Goal: Information Seeking & Learning: Learn about a topic

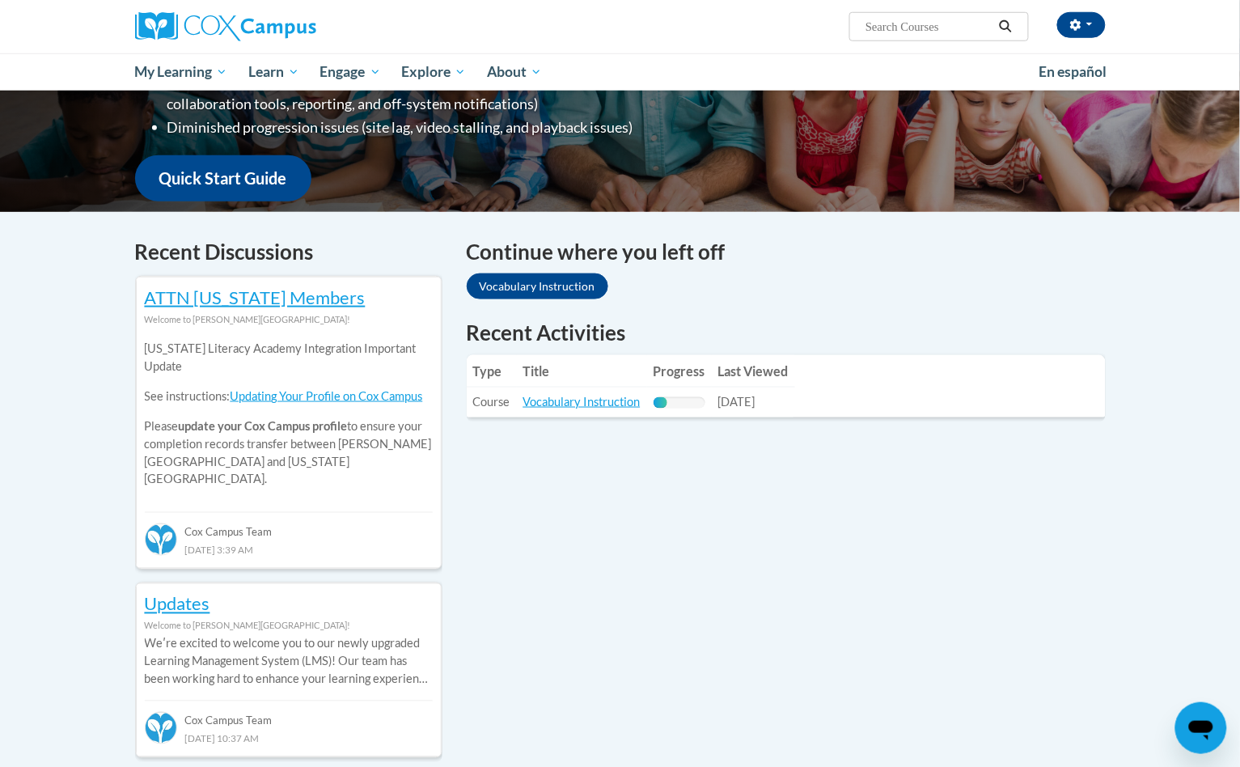
scroll to position [404, 0]
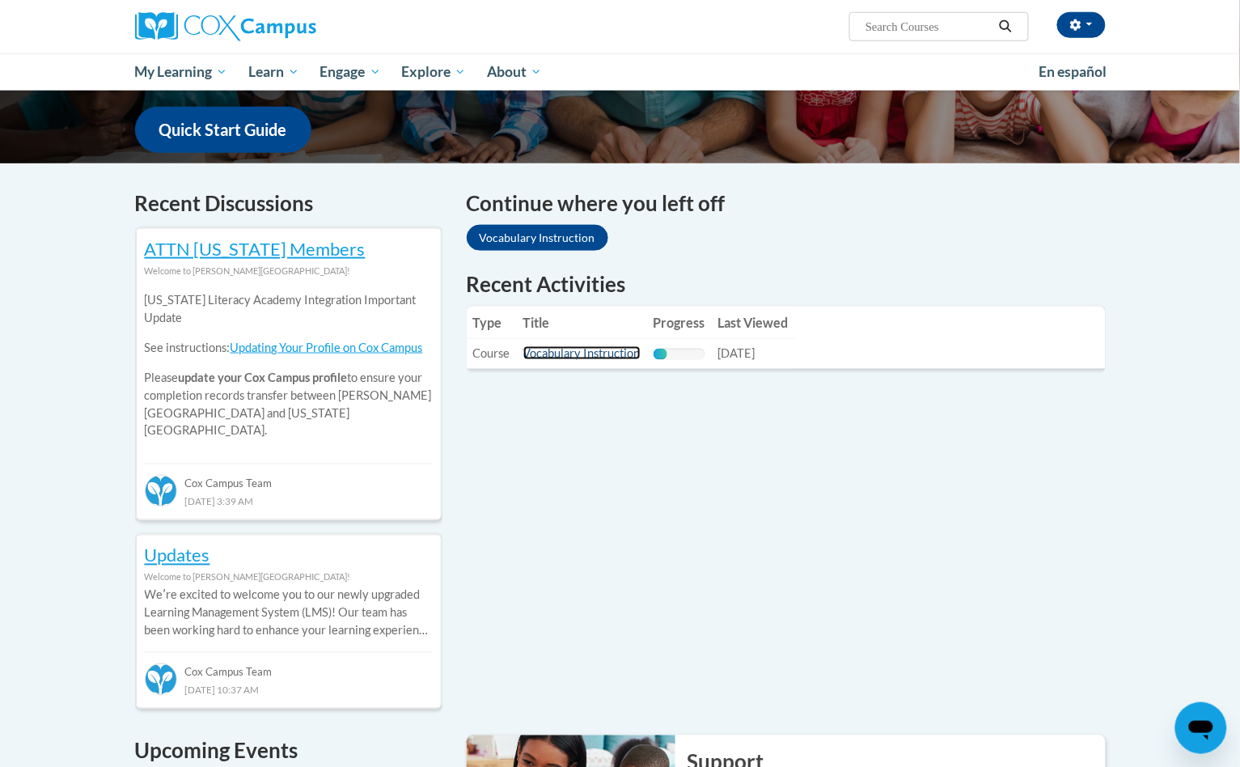
click at [589, 348] on link "Vocabulary Instruction" at bounding box center [581, 353] width 117 height 14
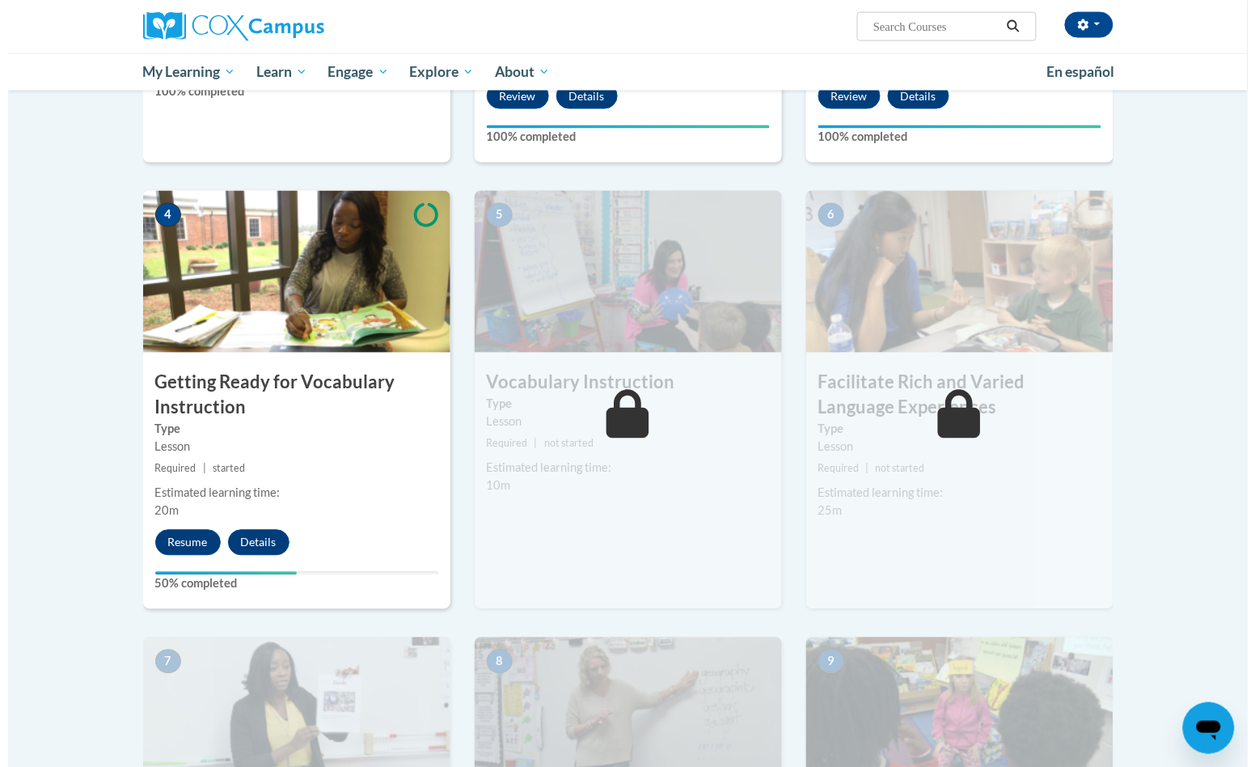
scroll to position [708, 0]
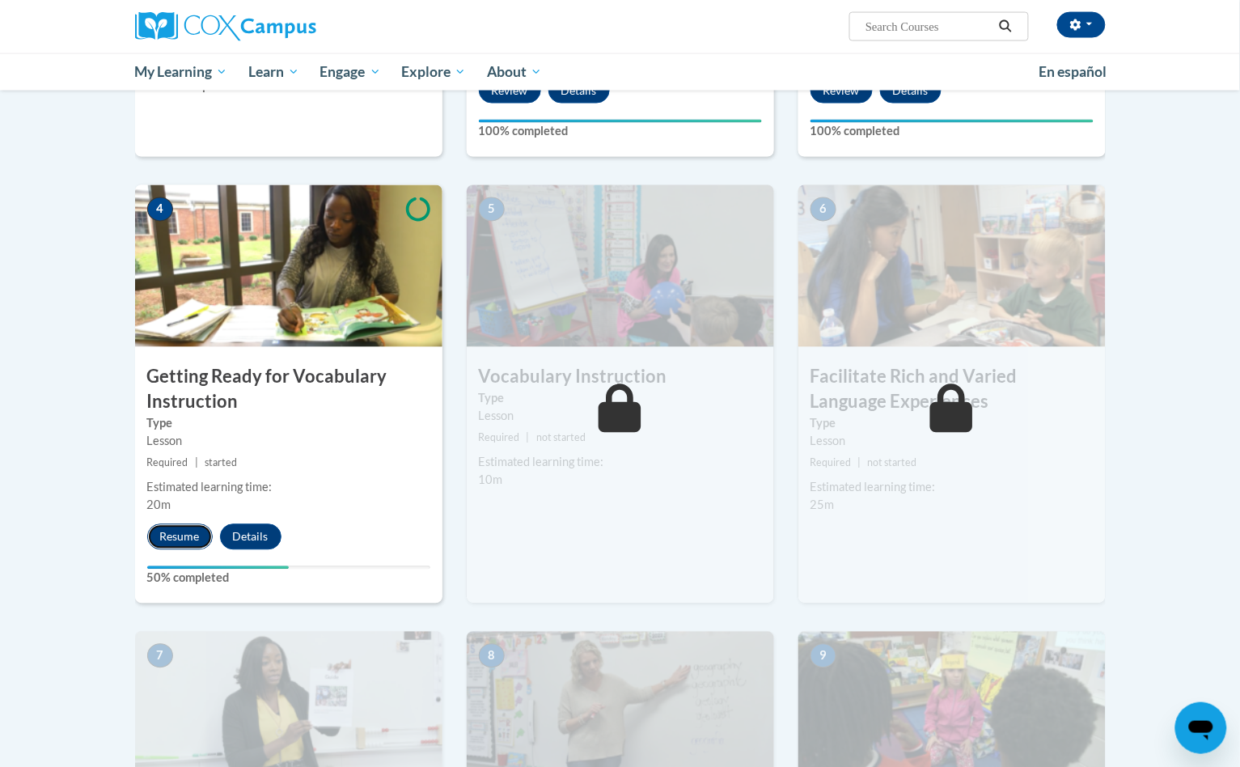
click at [184, 535] on button "Resume" at bounding box center [180, 537] width 66 height 26
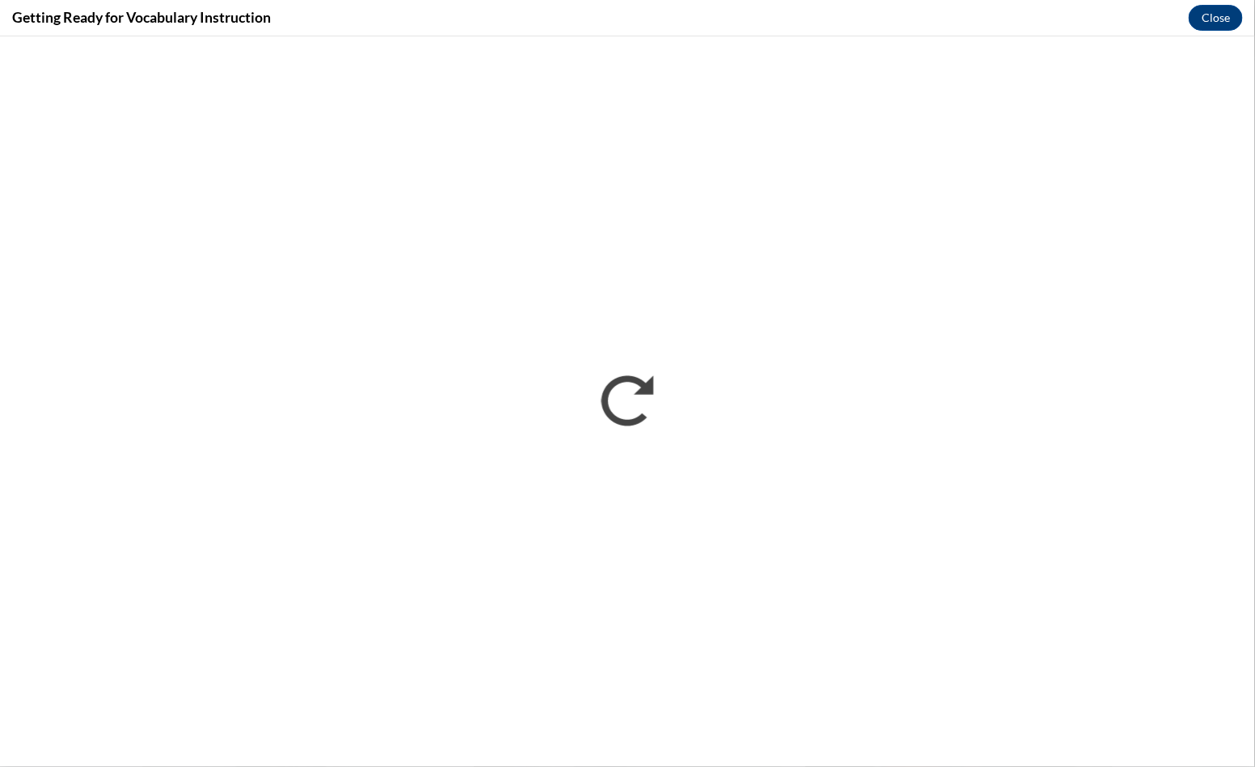
scroll to position [0, 0]
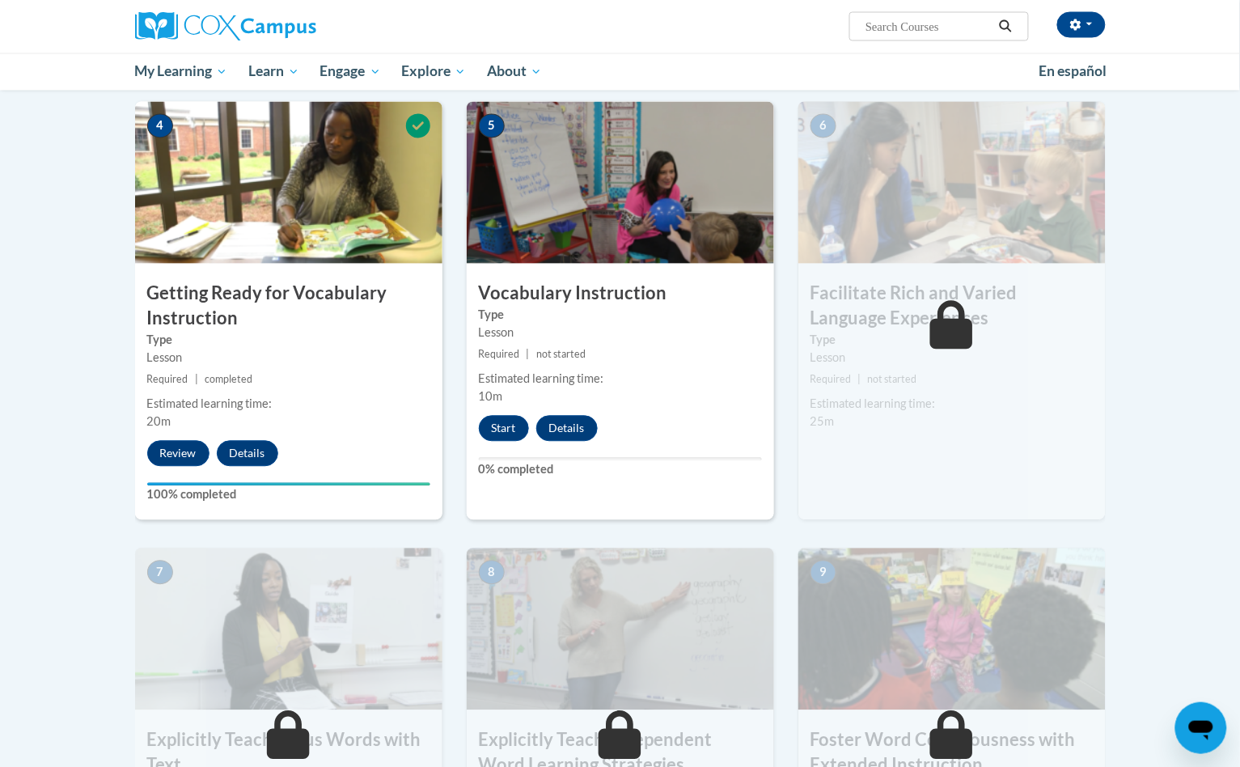
scroll to position [809, 0]
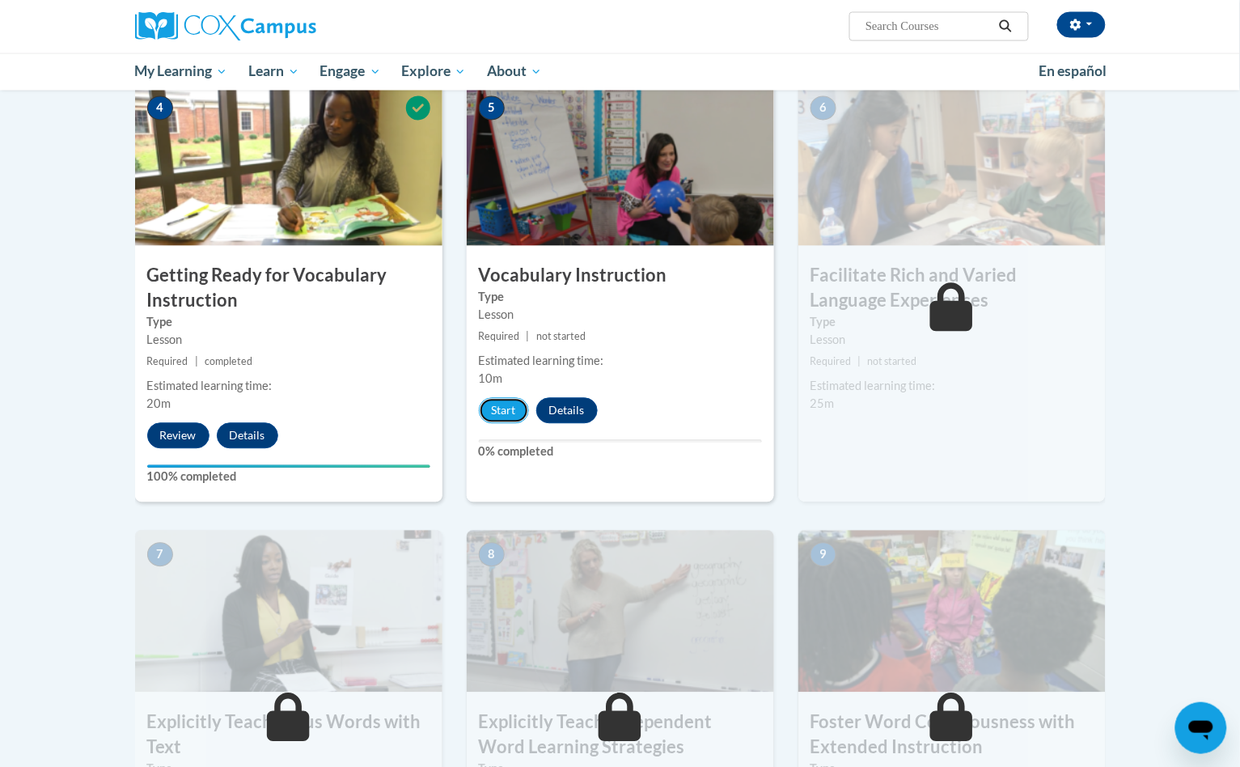
drag, startPoint x: 512, startPoint y: 417, endPoint x: 655, endPoint y: 299, distance: 185.6
click at [655, 299] on div "5 Vocabulary Instruction Type Lesson Required | not started Estimated learning …" at bounding box center [620, 293] width 307 height 418
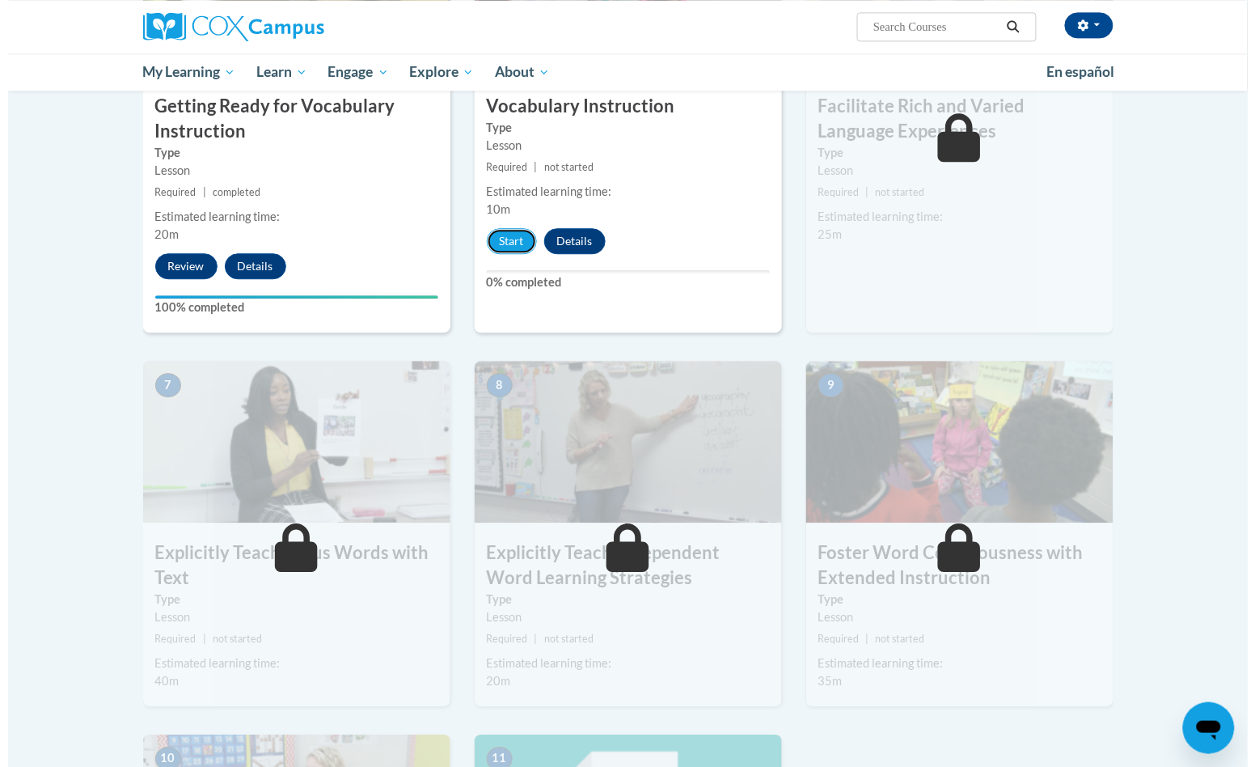
scroll to position [910, 0]
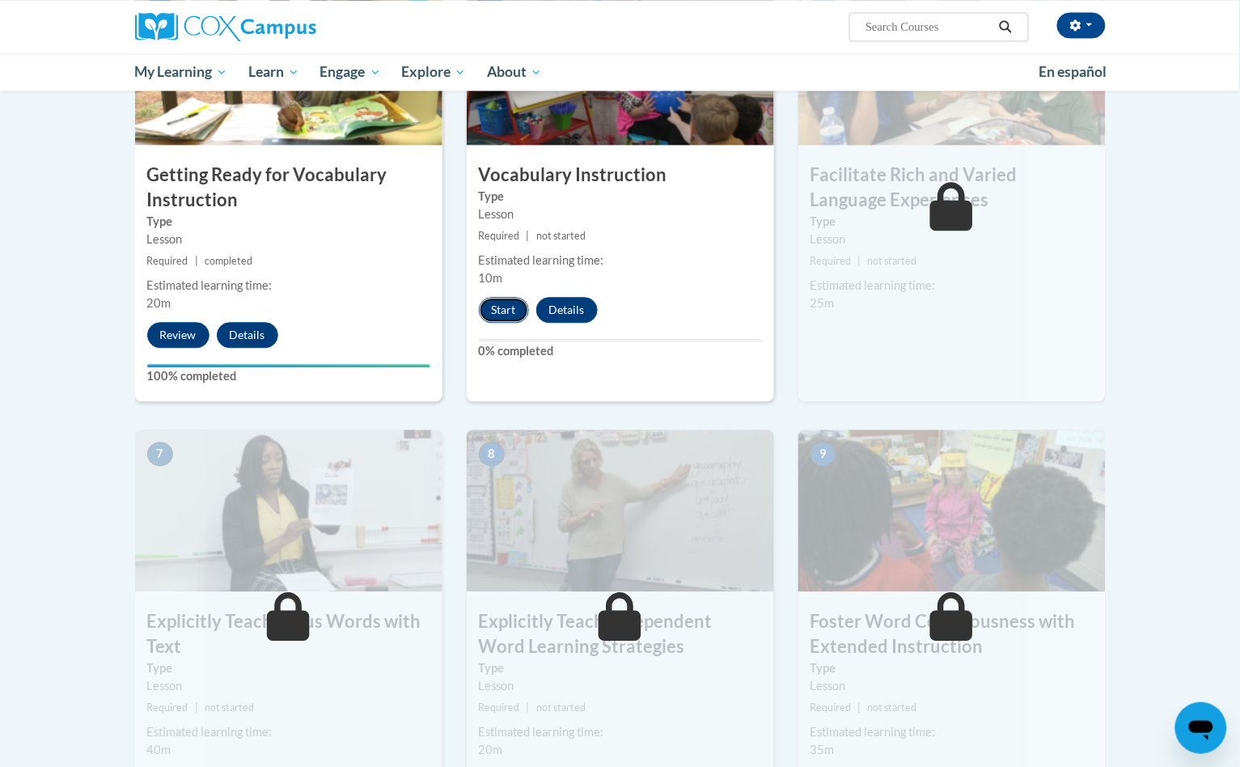
click at [508, 313] on button "Start" at bounding box center [504, 310] width 50 height 26
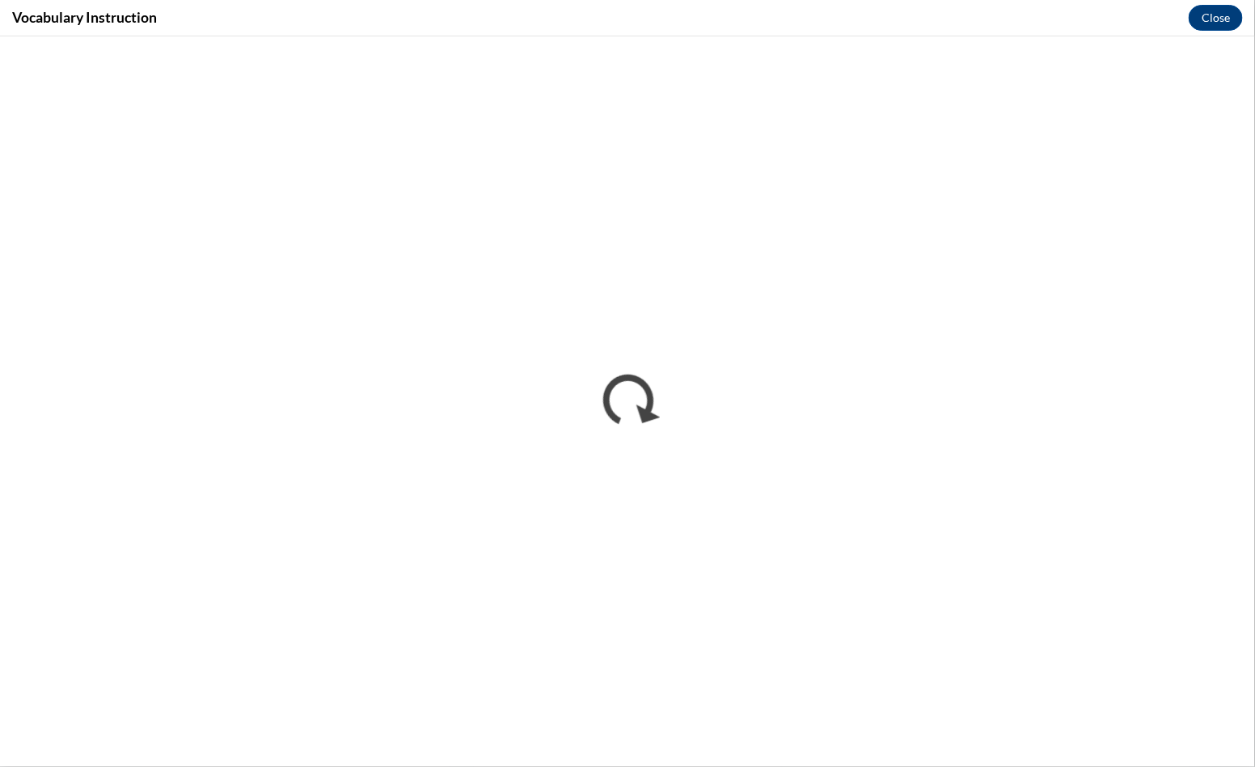
scroll to position [0, 0]
